Goal: Task Accomplishment & Management: Complete application form

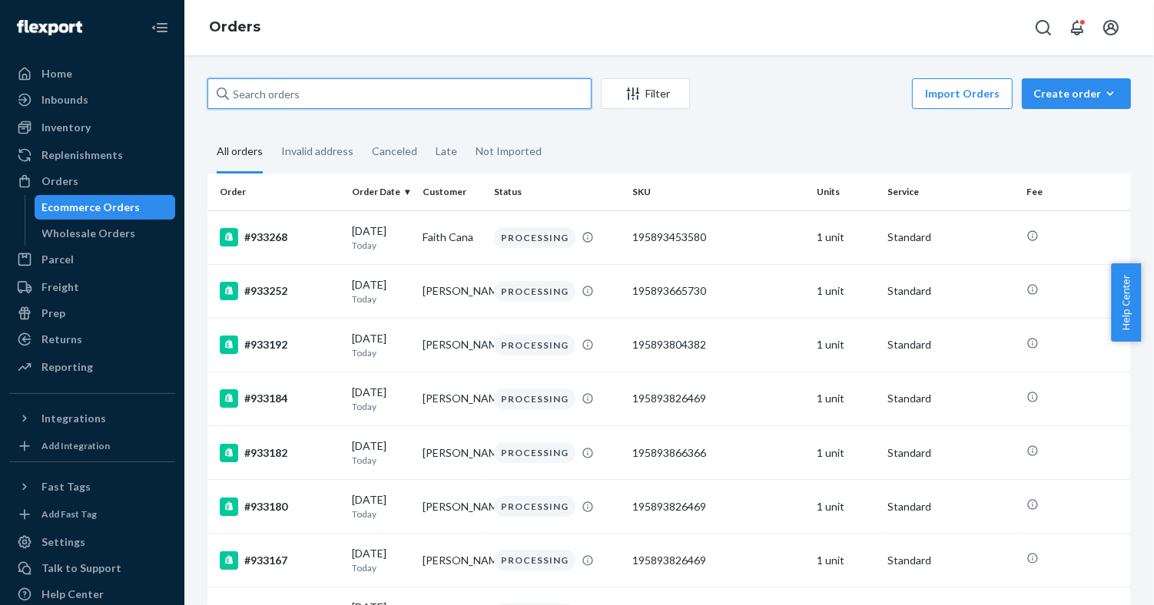
click at [421, 96] on input "text" at bounding box center [399, 93] width 384 height 31
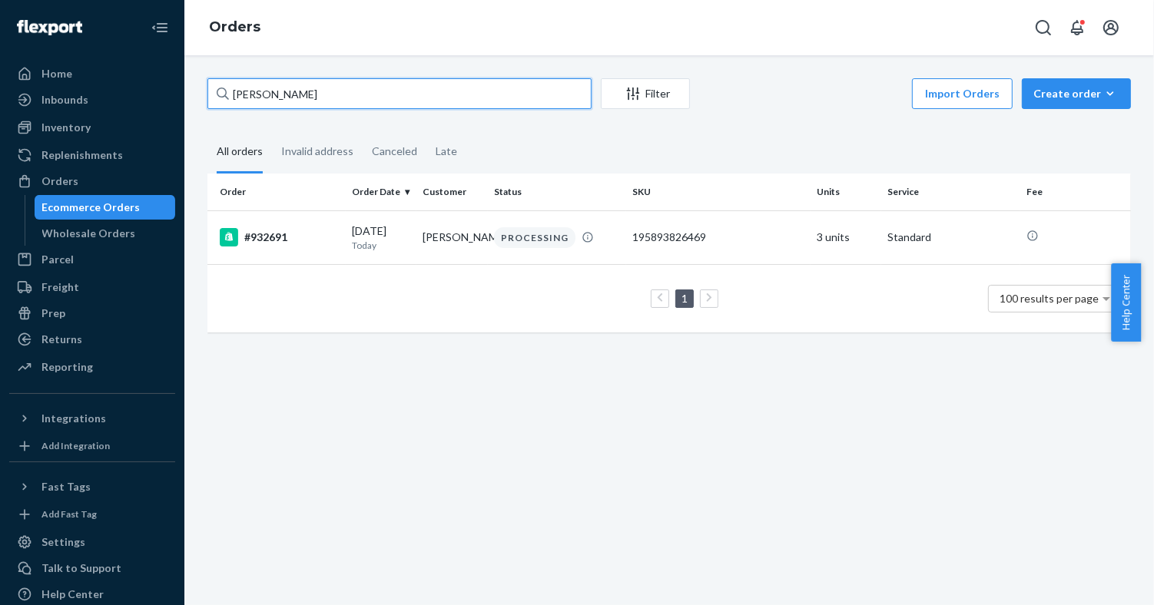
paste input "[PERSON_NAME]"
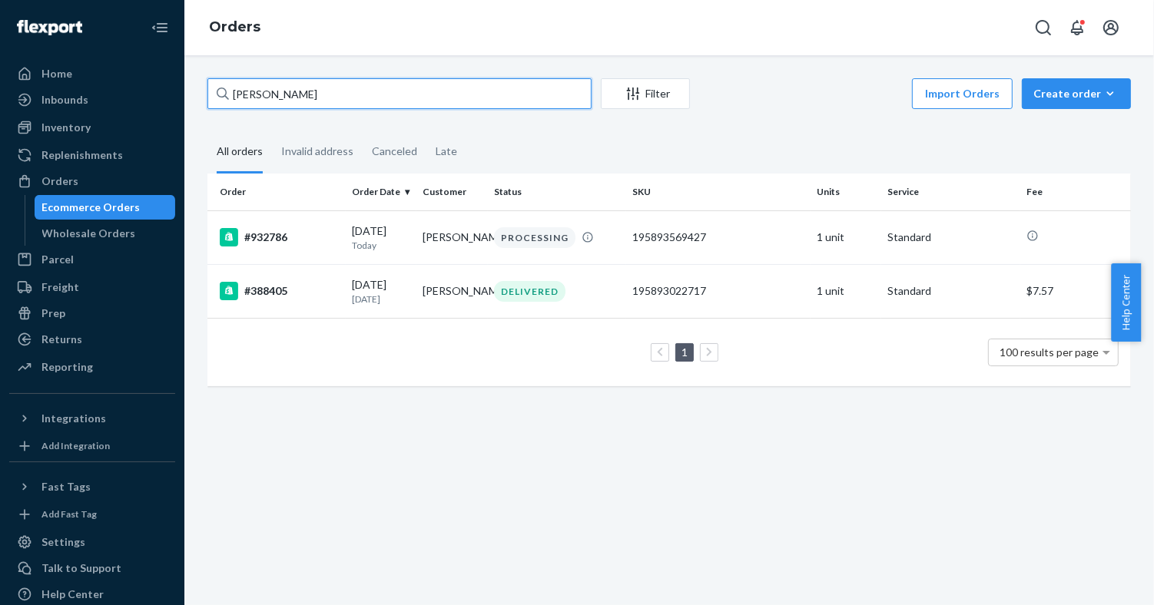
paste input "[PERSON_NAME]"
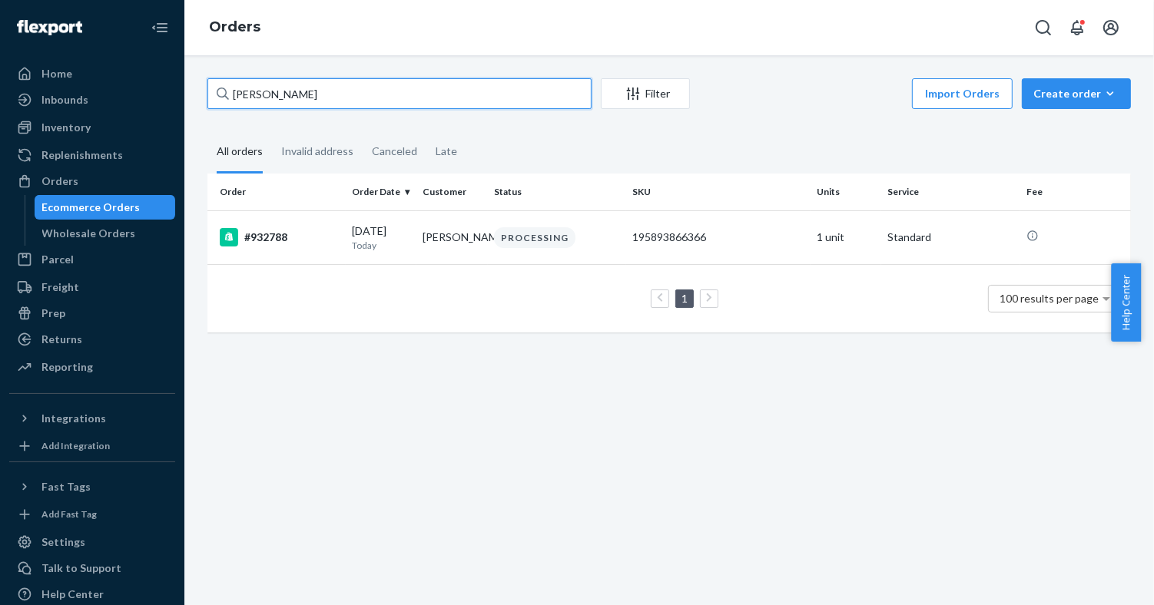
paste input "[PERSON_NAME]"
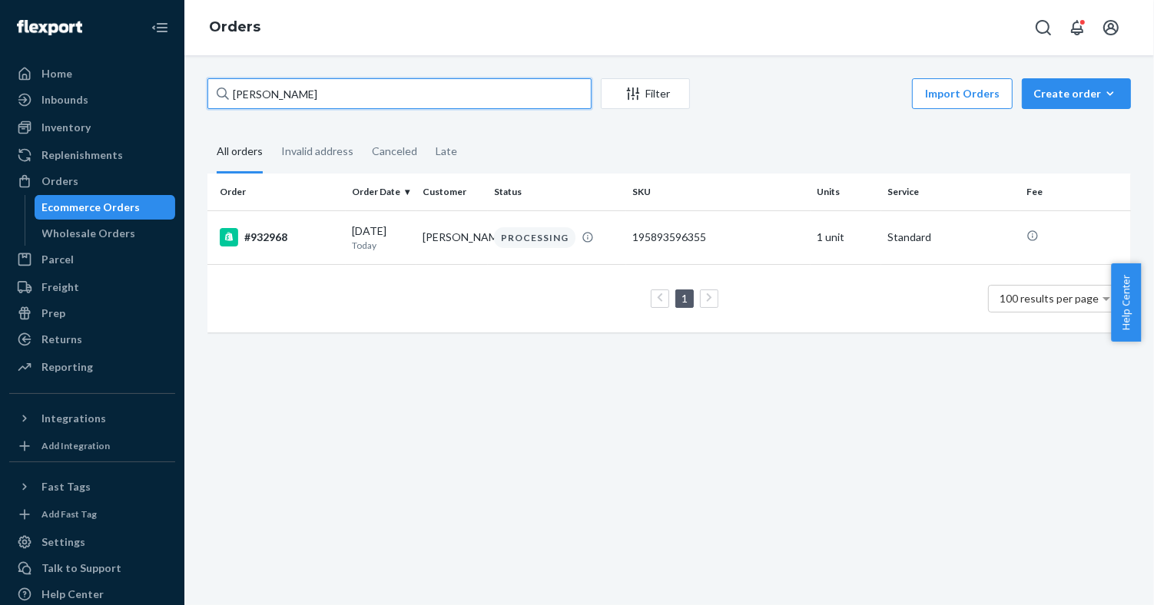
paste input "[PERSON_NAME]"
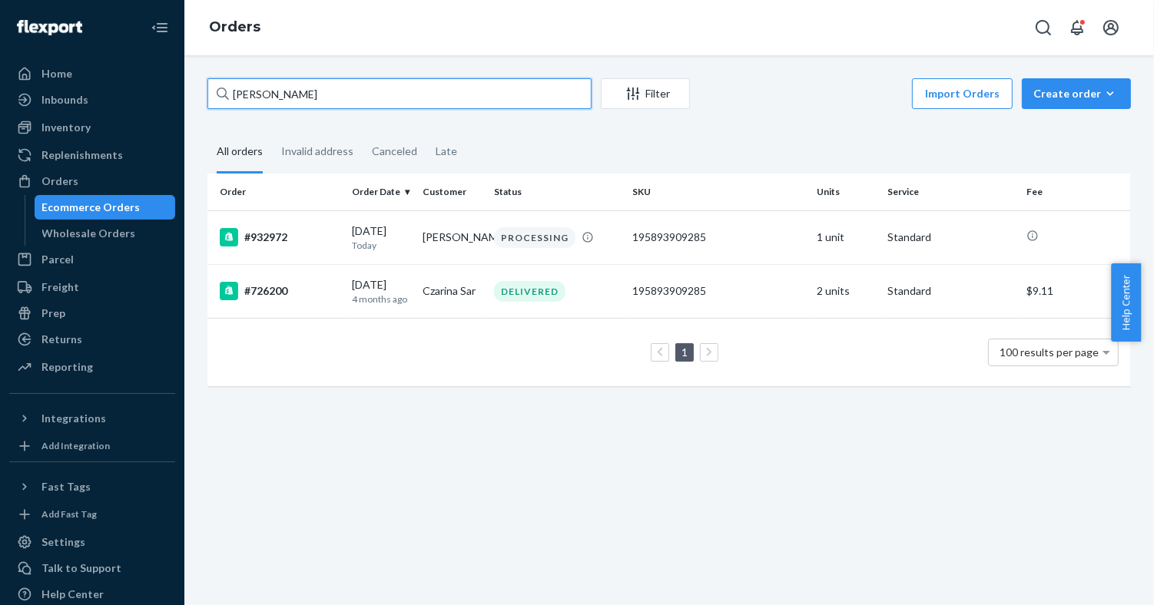
paste input "[PERSON_NAME]"
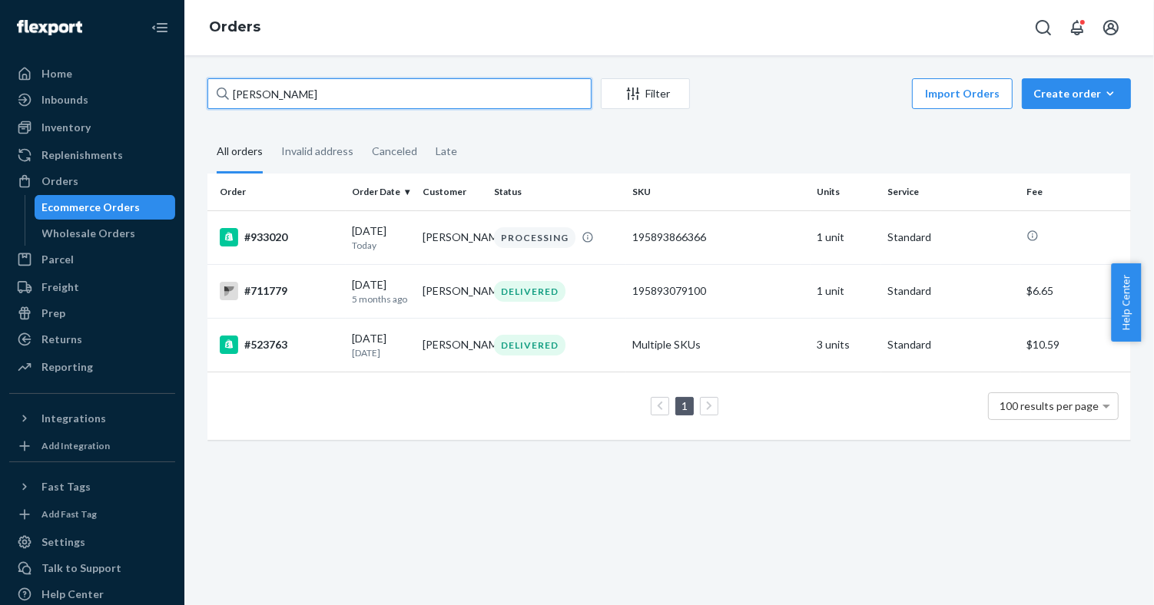
paste input "[PERSON_NAME]"
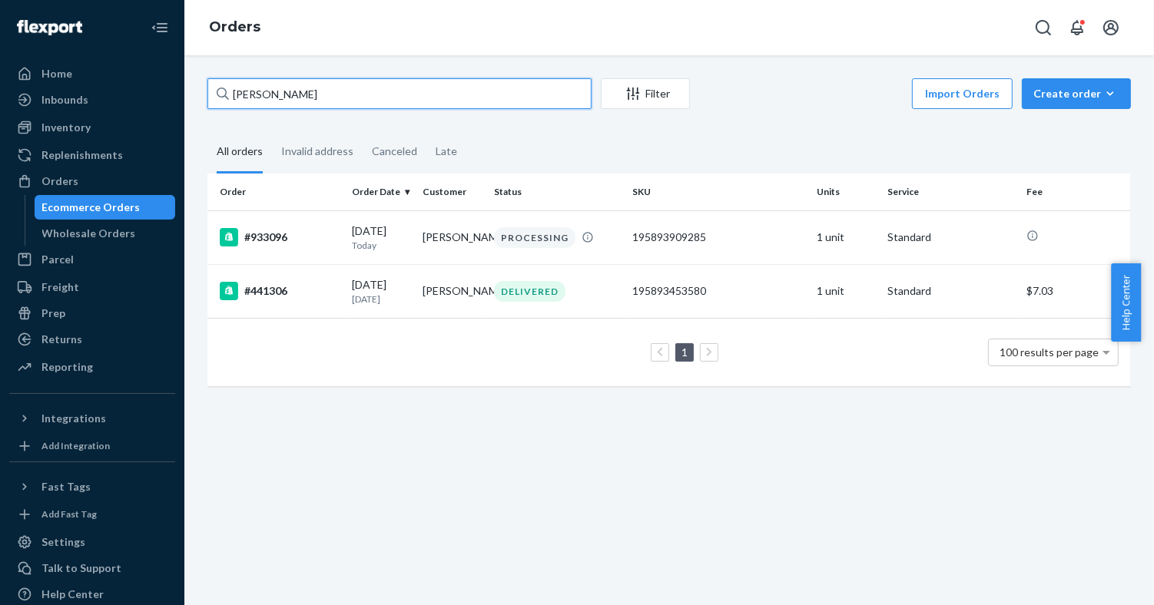
paste input "[PERSON_NAME]"
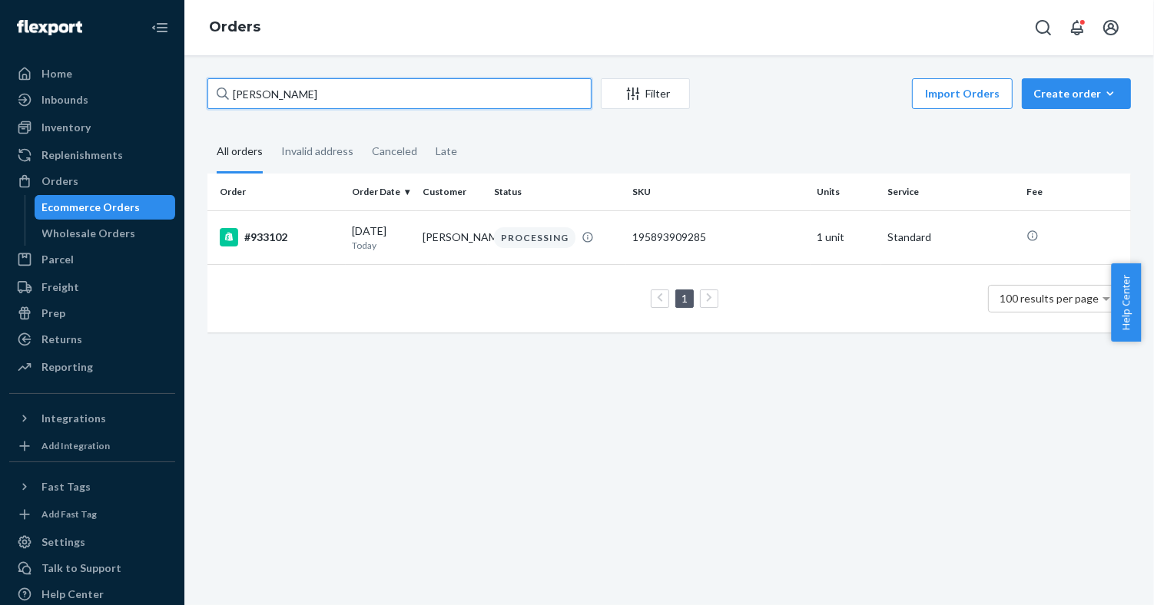
paste input "[PERSON_NAME]"
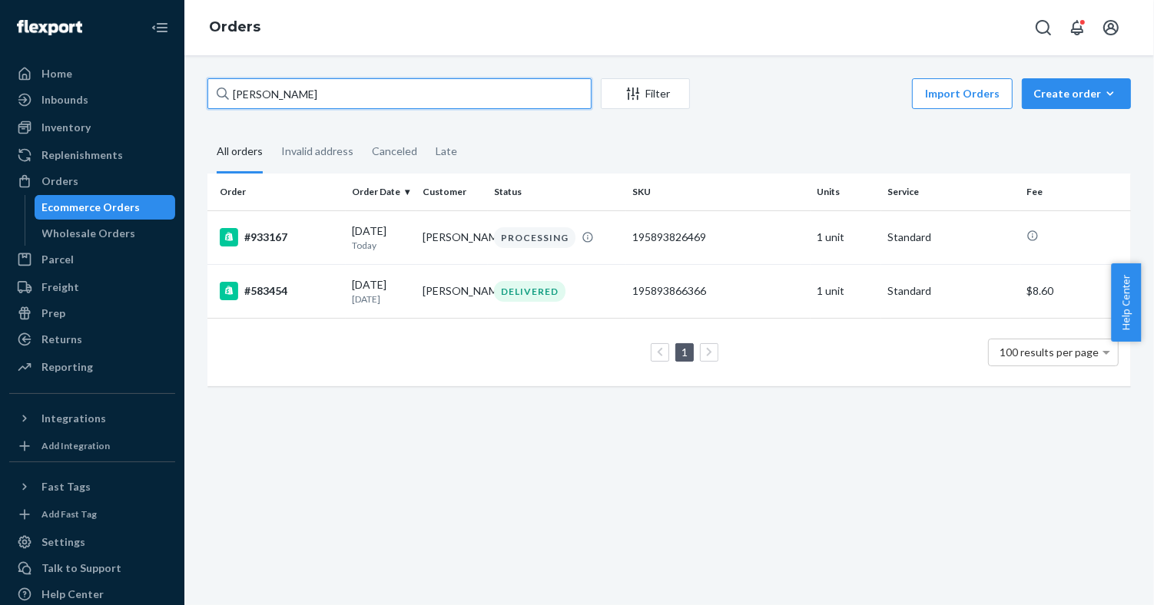
paste input "[PERSON_NAME]"
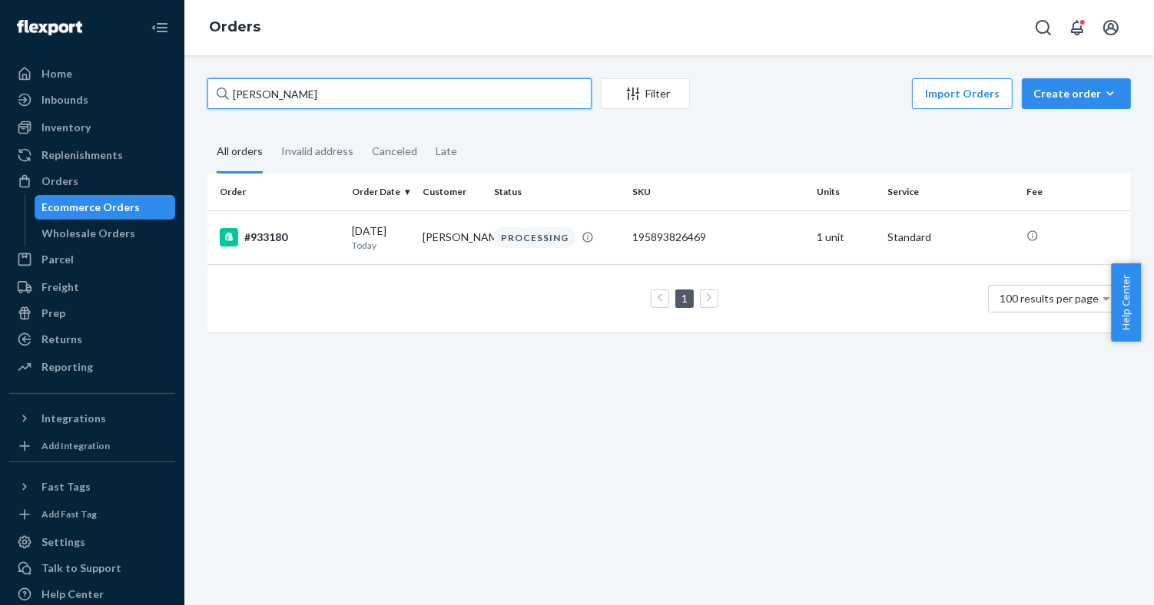
paste input "[PERSON_NAME]"
click at [488, 90] on input "[PERSON_NAME]" at bounding box center [399, 93] width 384 height 31
paste input "[PERSON_NAME]"
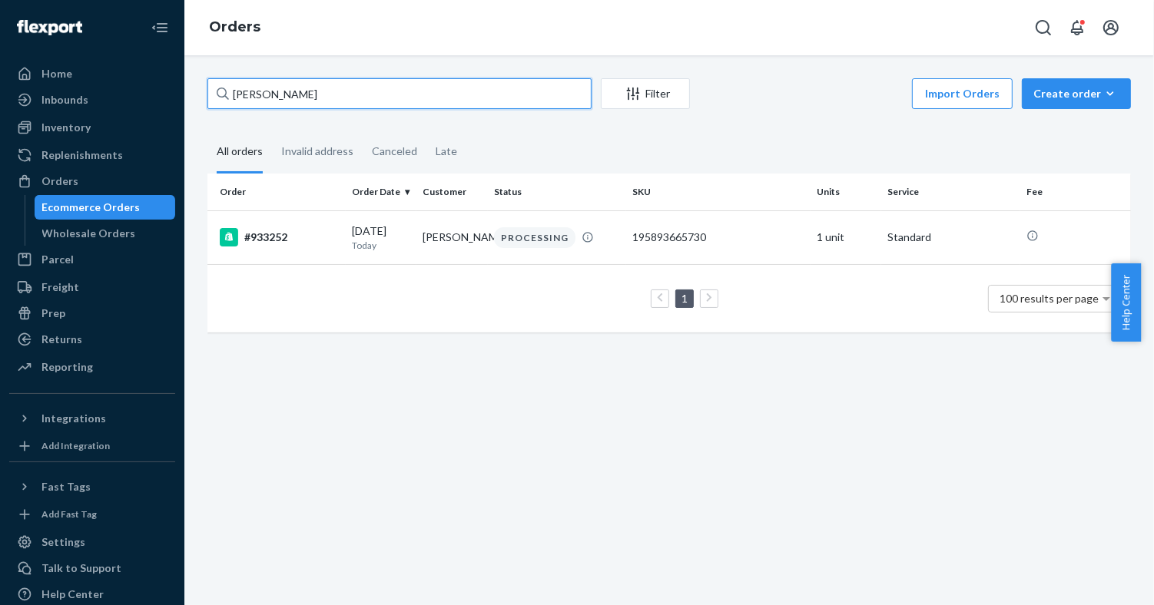
paste input "Faith Cana"
type input "Faith Cana"
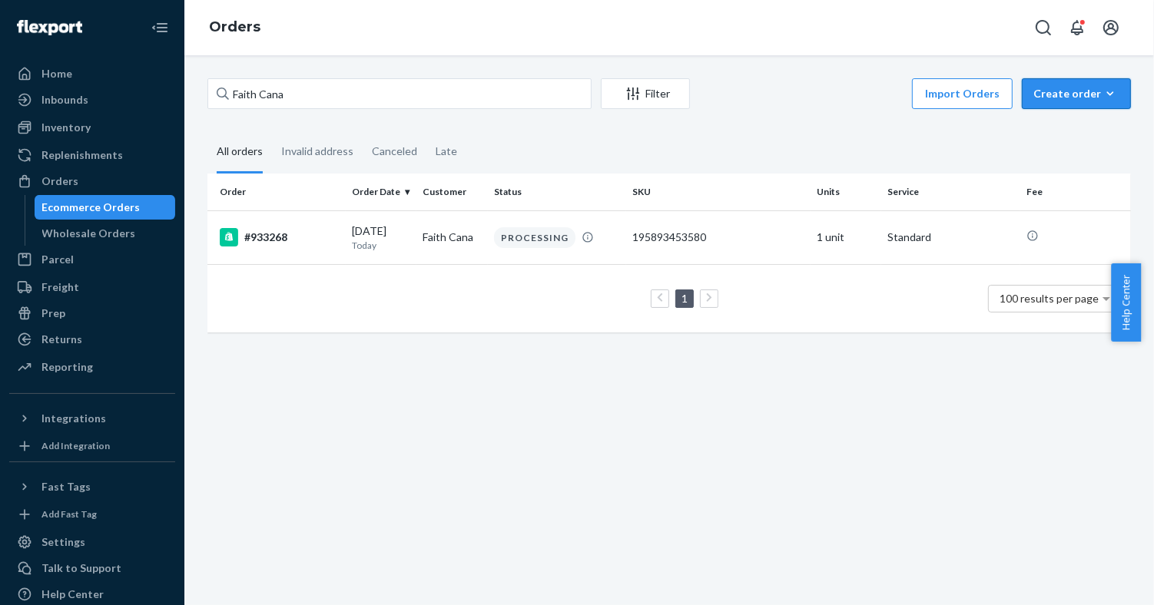
click at [1022, 104] on button "Create order Ecommerce order Removal order" at bounding box center [1076, 93] width 109 height 31
click at [1045, 145] on button "Ecommerce order" at bounding box center [1098, 130] width 147 height 33
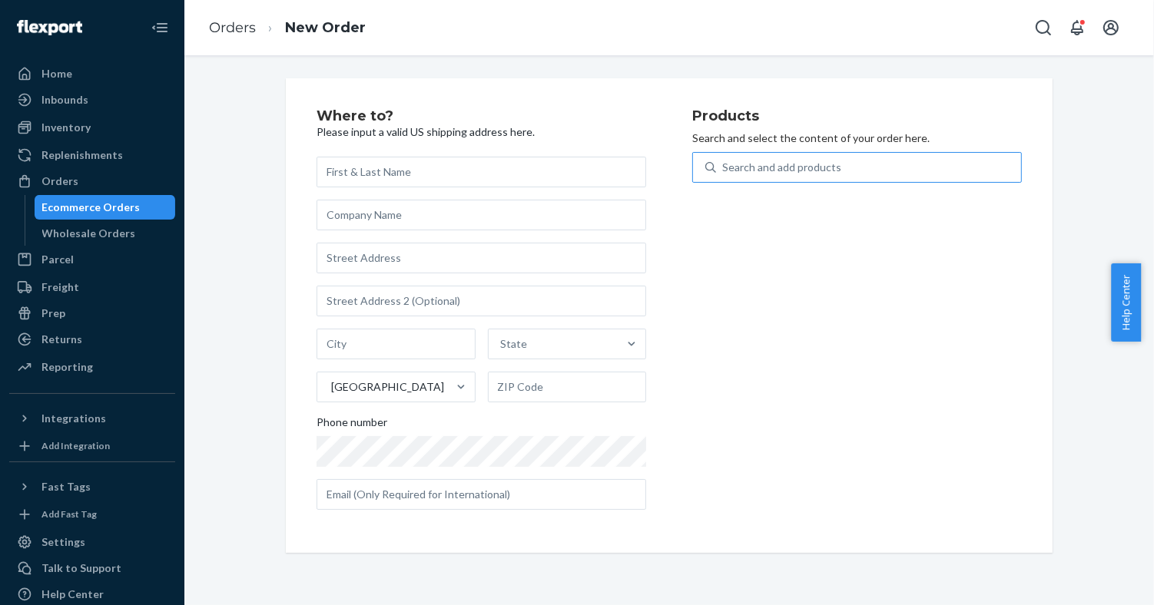
click at [954, 173] on div "Search and add products" at bounding box center [868, 168] width 305 height 28
click at [724, 173] on input "Search and add products" at bounding box center [723, 167] width 2 height 15
paste input "810114045237"
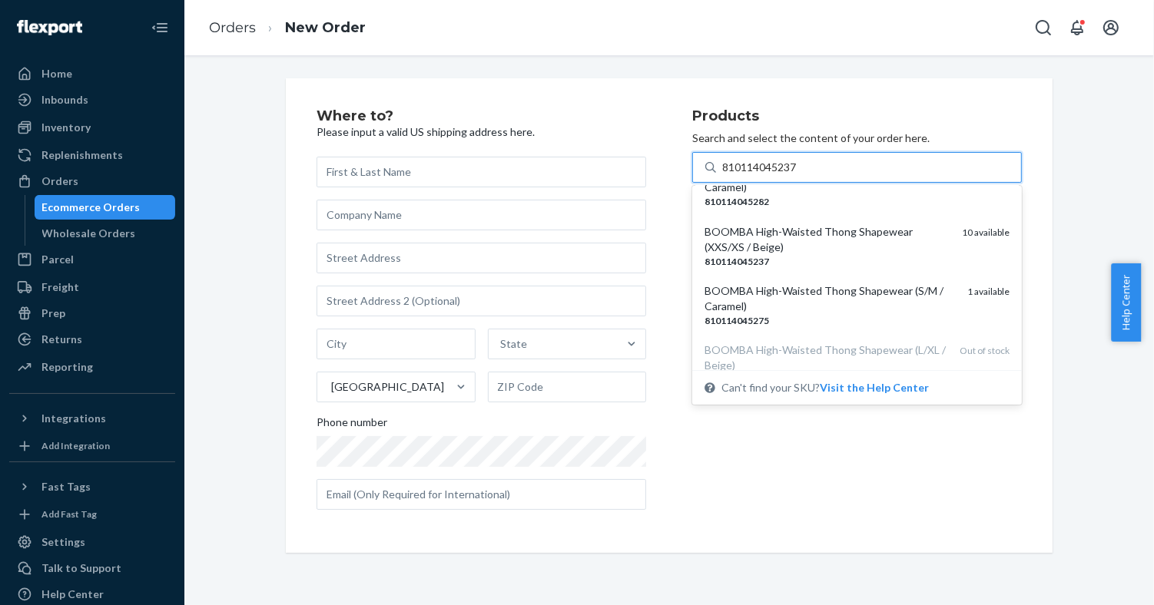
scroll to position [277, 0]
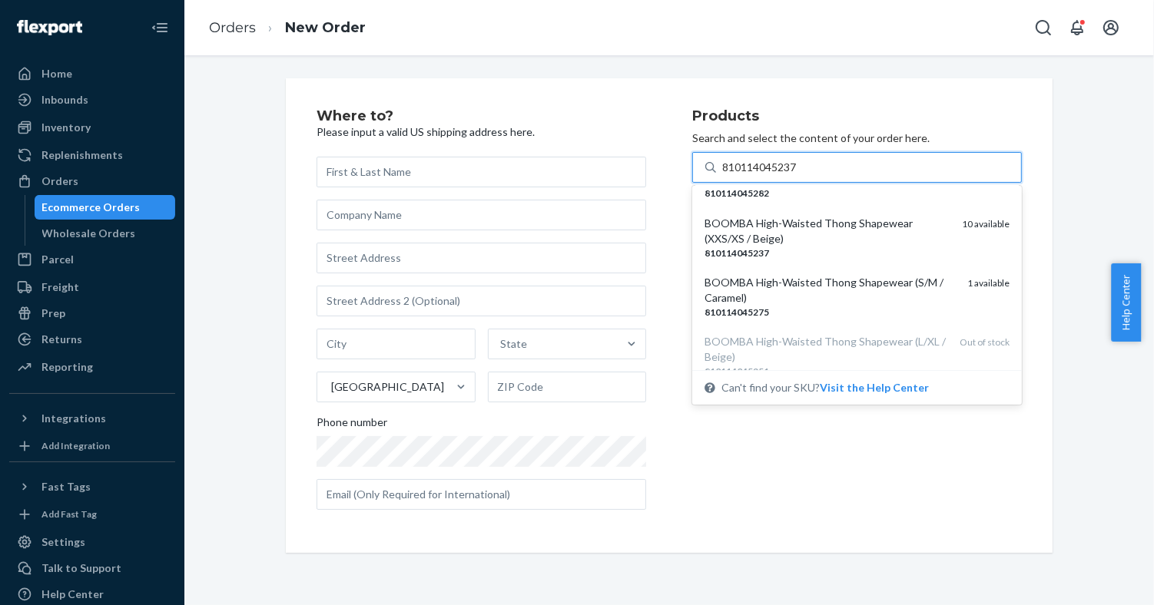
type input "810114045237"
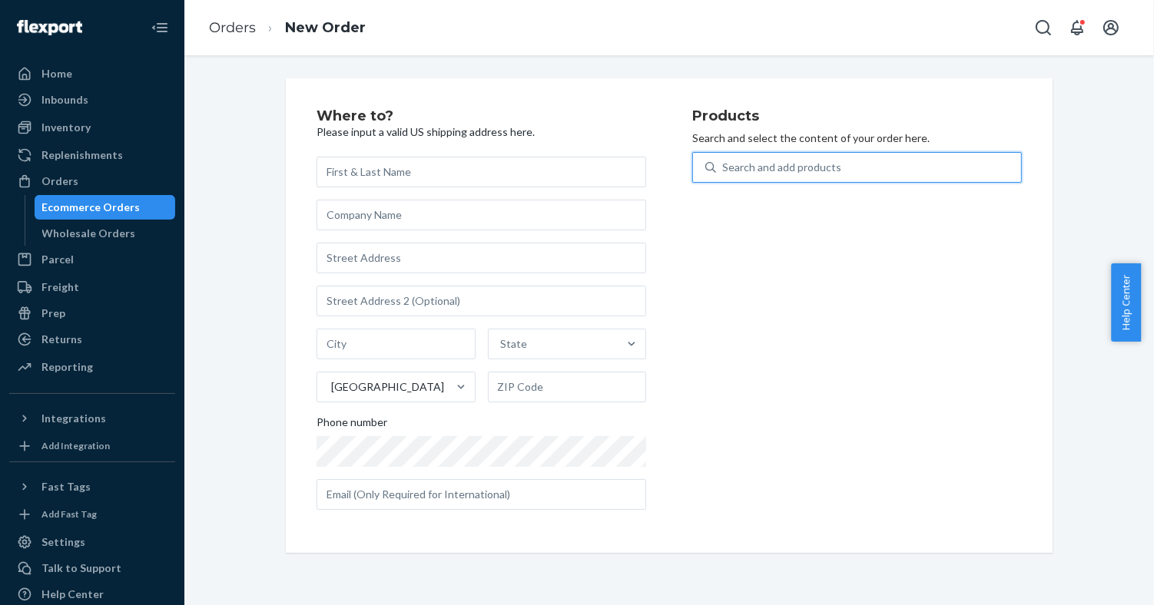
paste input "810114045237"
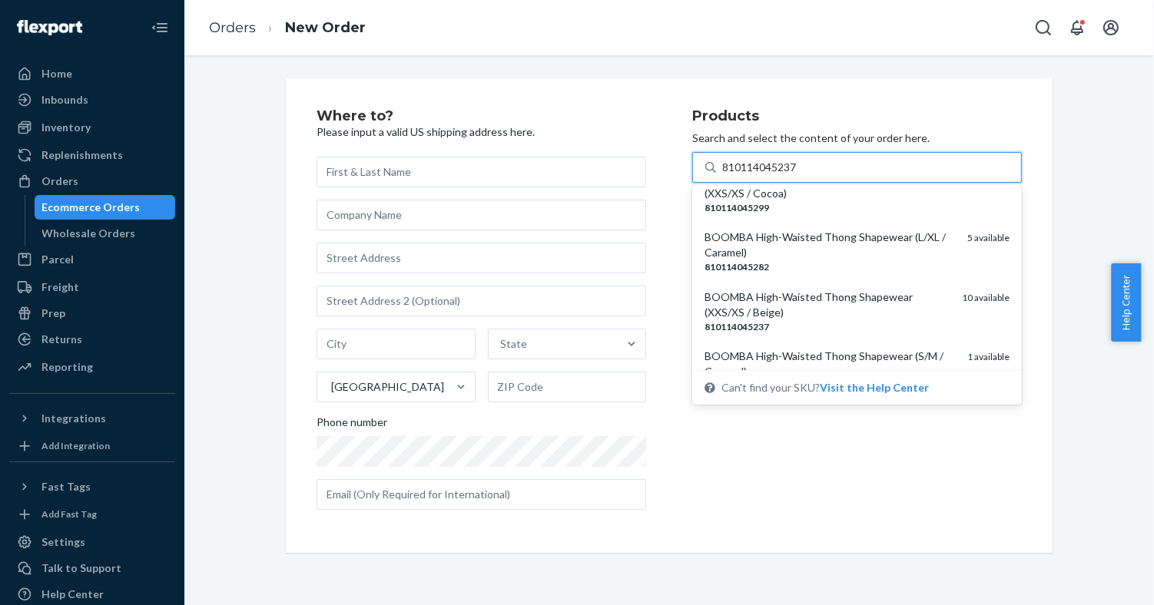
scroll to position [213, 0]
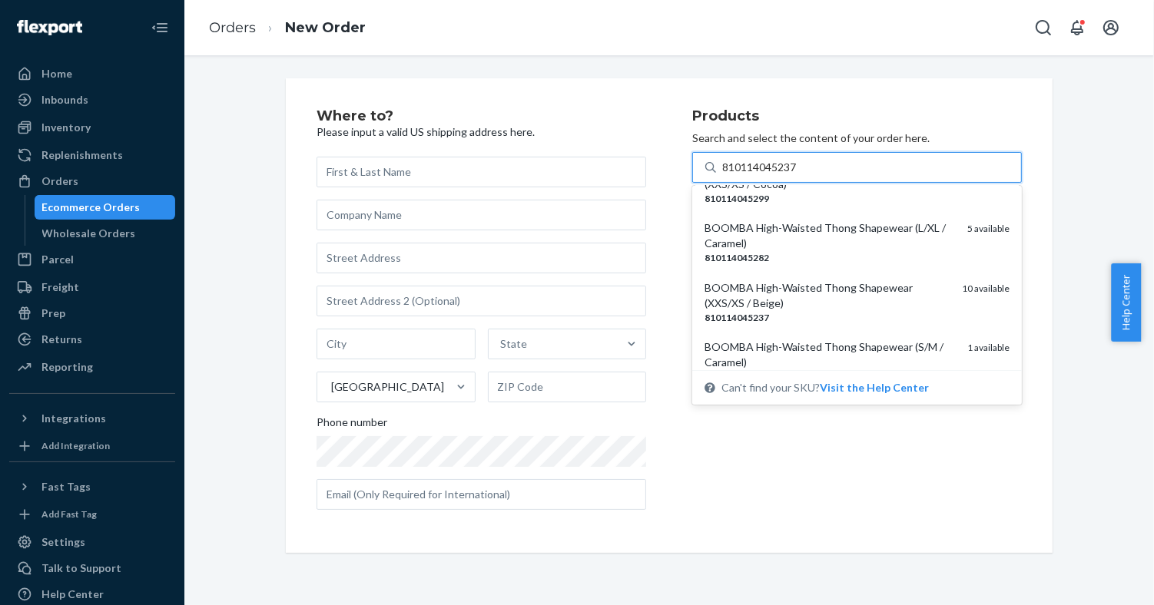
type input "810114045237"
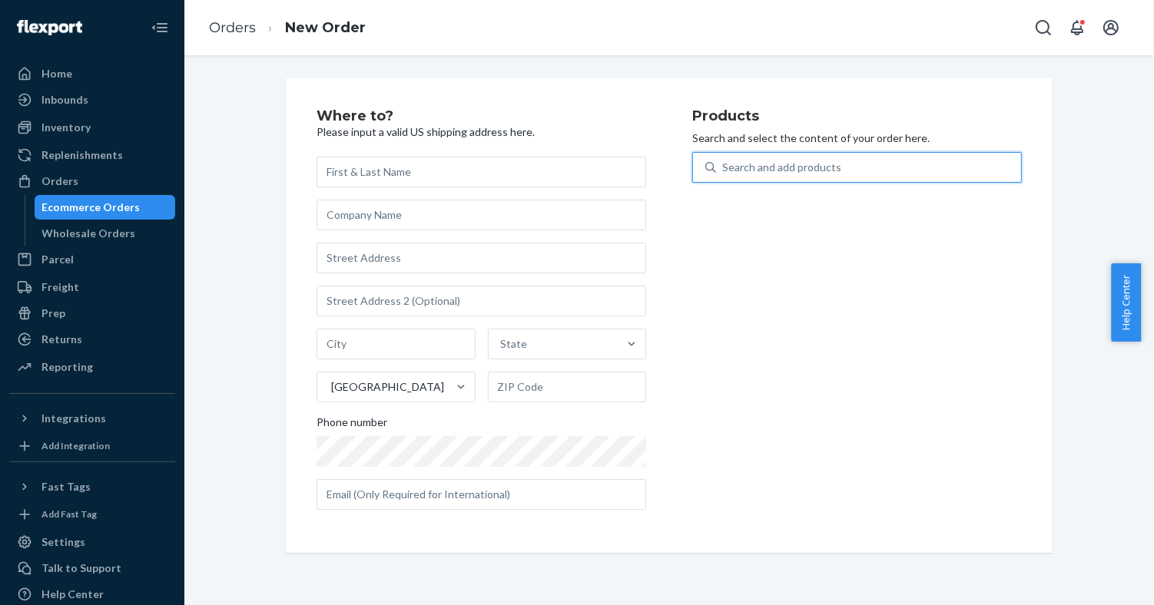
paste input "810114045237"
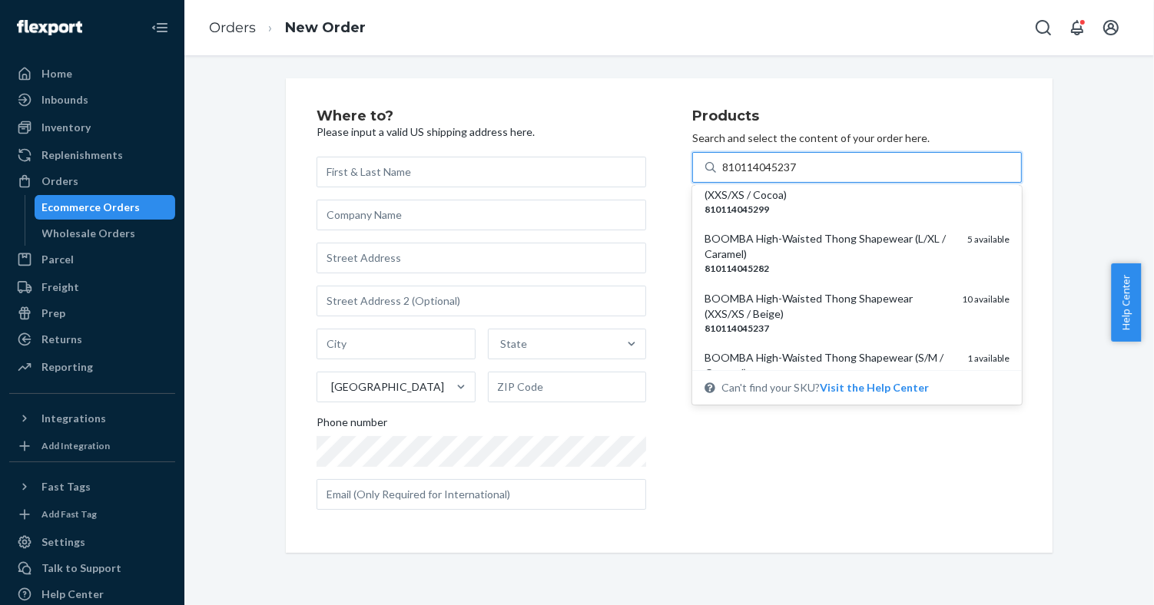
scroll to position [205, 0]
type input "810114045237"
